Goal: Task Accomplishment & Management: Use online tool/utility

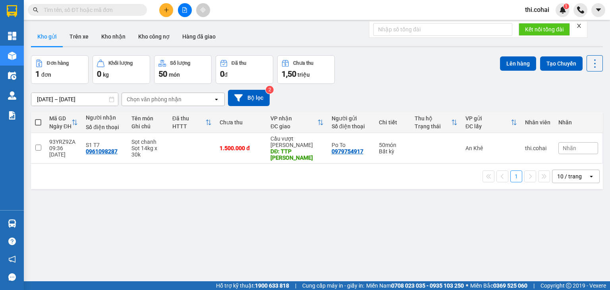
click at [578, 24] on icon "close" at bounding box center [579, 26] width 6 height 6
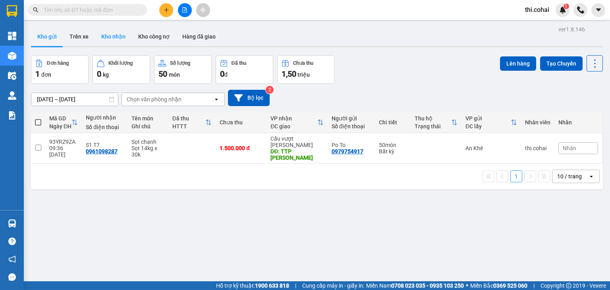
click at [110, 34] on button "Kho nhận" at bounding box center [113, 36] width 37 height 19
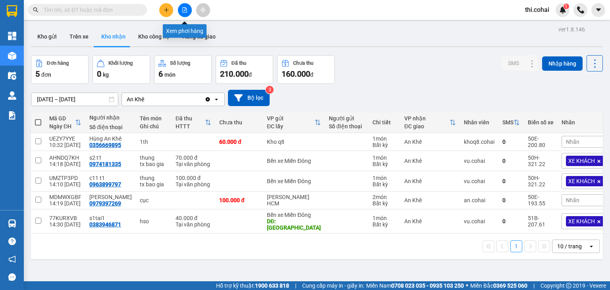
click at [185, 9] on icon "file-add" at bounding box center [185, 10] width 6 height 6
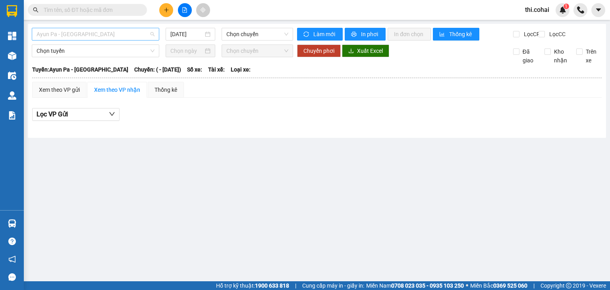
click at [132, 32] on span "Ayun Pa - [GEOGRAPHIC_DATA]" at bounding box center [96, 34] width 118 height 12
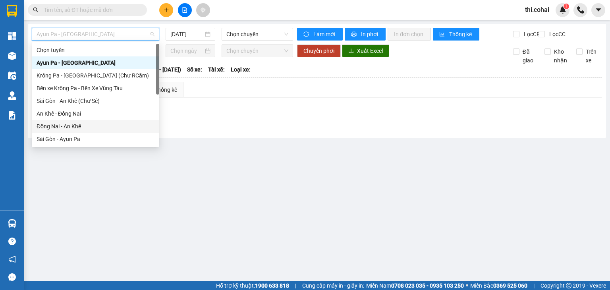
click at [71, 129] on div "Đồng Nai - An Khê" at bounding box center [96, 126] width 118 height 9
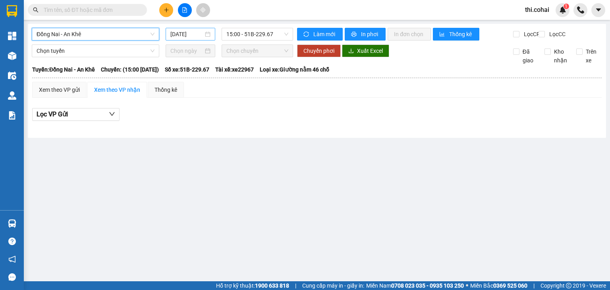
click at [184, 33] on input "[DATE]" at bounding box center [186, 34] width 33 height 9
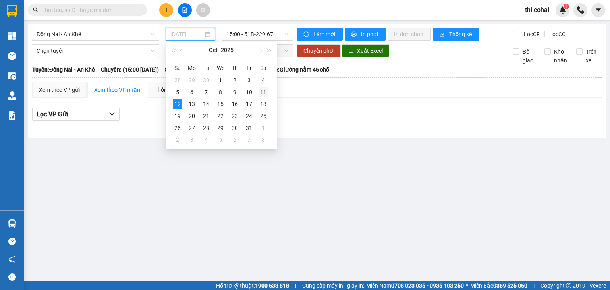
click at [262, 91] on div "11" at bounding box center [263, 92] width 10 height 10
type input "[DATE]"
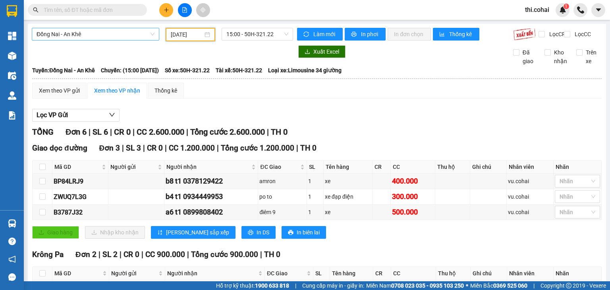
click at [136, 34] on span "Đồng Nai - An Khê" at bounding box center [96, 34] width 118 height 12
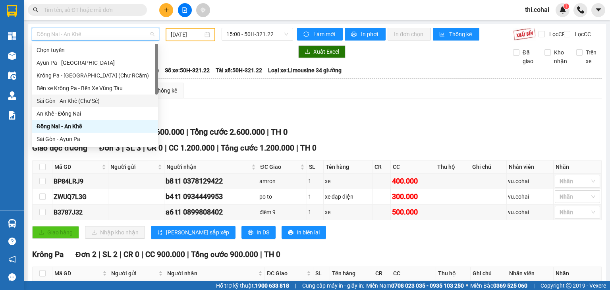
click at [75, 103] on div "Sài Gòn - An Khê (Chư Sê)" at bounding box center [95, 100] width 117 height 9
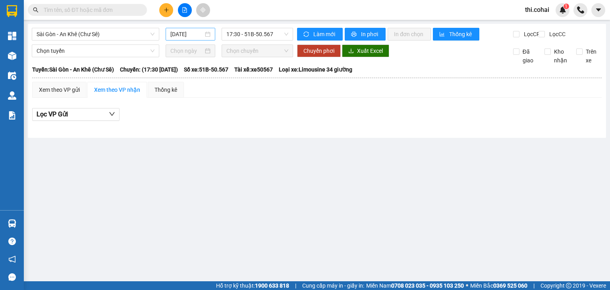
click at [209, 35] on div "[DATE]" at bounding box center [190, 34] width 40 height 9
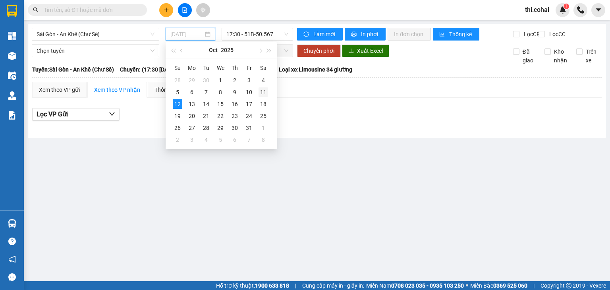
click at [264, 90] on div "11" at bounding box center [263, 92] width 10 height 10
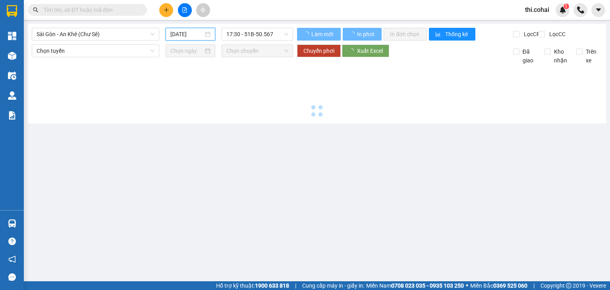
type input "[DATE]"
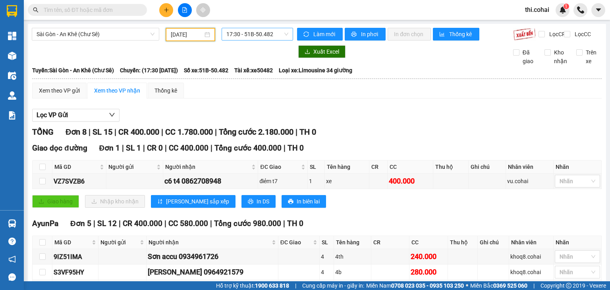
click at [270, 39] on span "17:30 - 51B-50.482" at bounding box center [257, 34] width 62 height 12
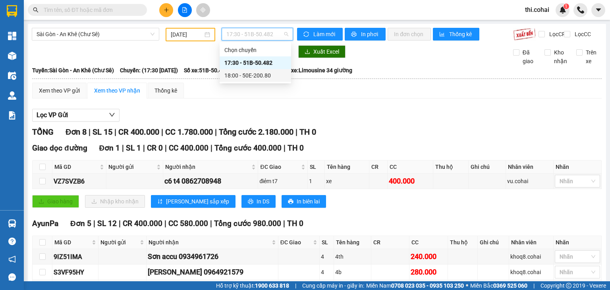
click at [262, 74] on div "18:00 - 50E-200.80" at bounding box center [255, 75] width 62 height 9
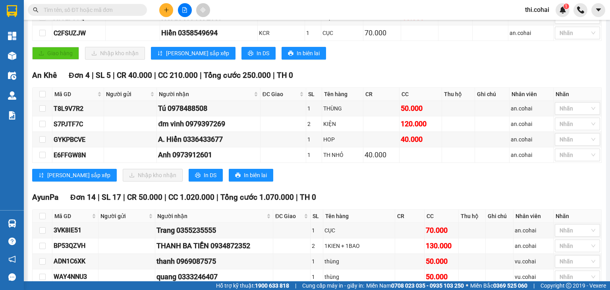
scroll to position [159, 0]
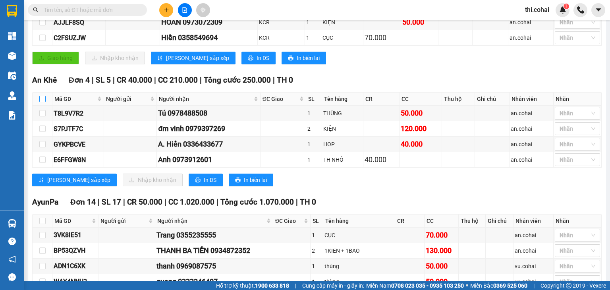
click at [41, 102] on input "checkbox" at bounding box center [42, 99] width 6 height 6
checkbox input "true"
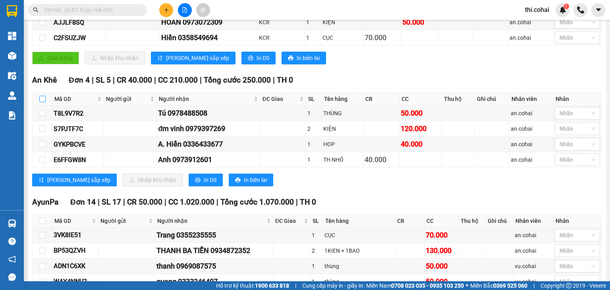
checkbox input "true"
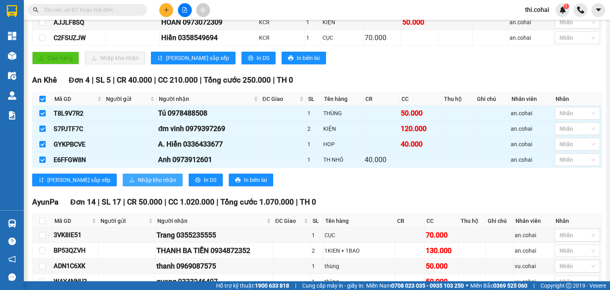
click at [138, 183] on span "Nhập kho nhận" at bounding box center [157, 179] width 39 height 9
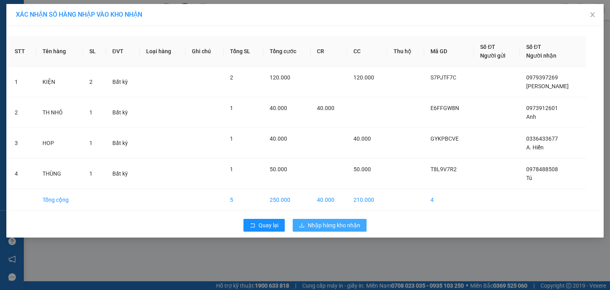
click at [331, 224] on span "Nhập hàng kho nhận" at bounding box center [334, 225] width 52 height 9
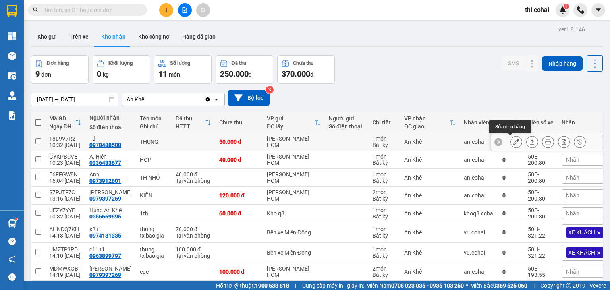
click at [513, 142] on icon at bounding box center [516, 142] width 6 height 6
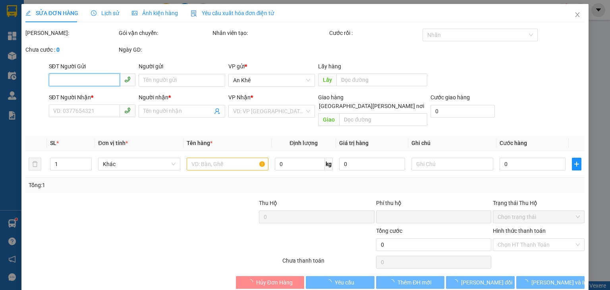
type input "0978488508"
type input "Tú"
type input "0"
type input "50.000"
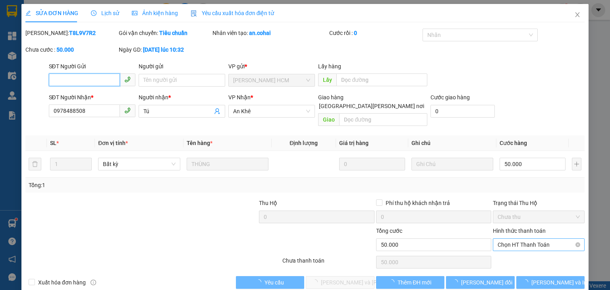
click at [519, 239] on span "Chọn HT Thanh Toán" at bounding box center [538, 245] width 82 height 12
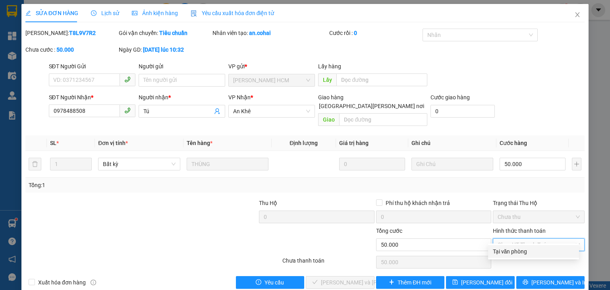
click at [515, 251] on div "Tại văn phòng" at bounding box center [533, 251] width 81 height 9
type input "0"
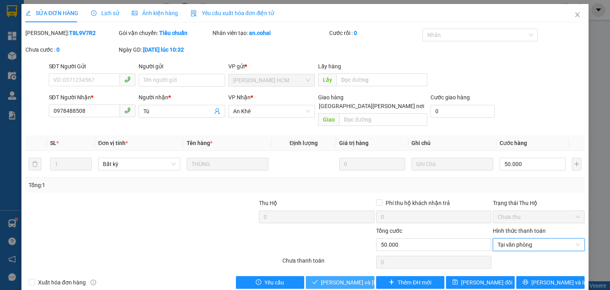
click at [359, 278] on span "[PERSON_NAME] và [PERSON_NAME] hàng" at bounding box center [374, 282] width 107 height 9
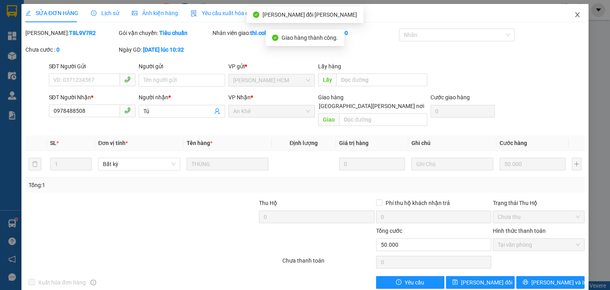
click at [574, 13] on icon "close" at bounding box center [577, 15] width 6 height 6
